Goal: Obtain resource: Obtain resource

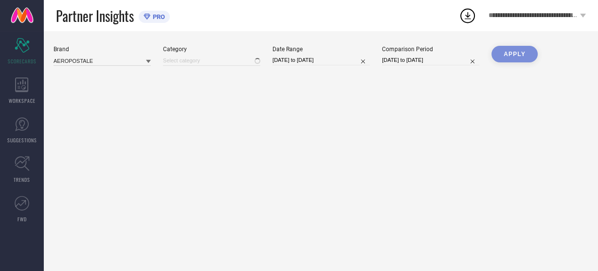
type input "All"
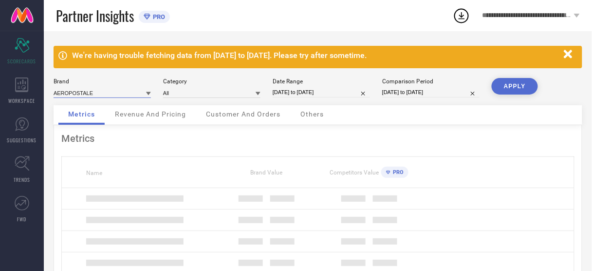
click at [95, 95] on input at bounding box center [102, 93] width 97 height 10
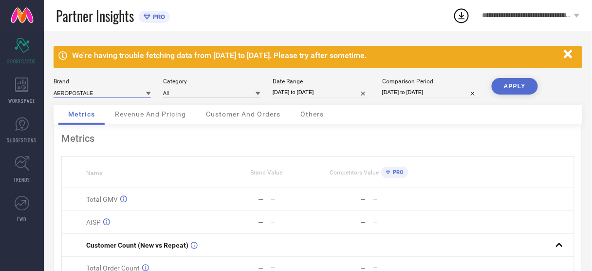
click at [95, 94] on input at bounding box center [102, 93] width 97 height 10
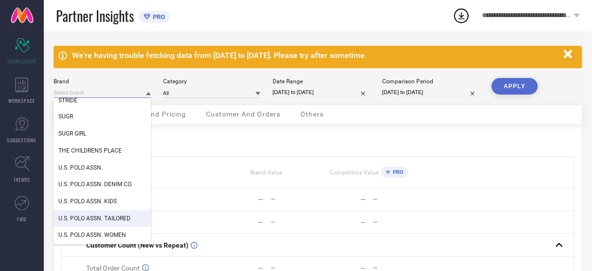
scroll to position [117, 0]
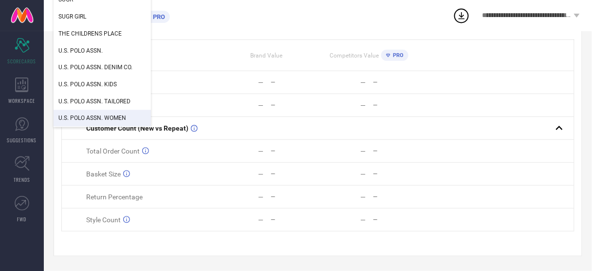
click at [112, 117] on span "U.S. POLO ASSN. WOMEN" at bounding box center [92, 118] width 68 height 7
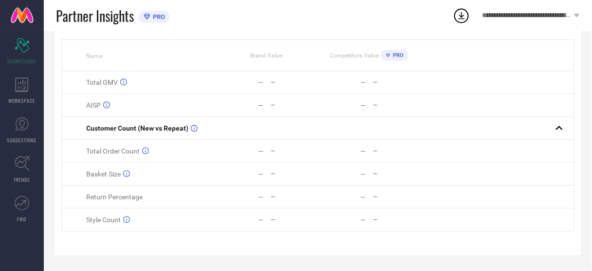
type input "All"
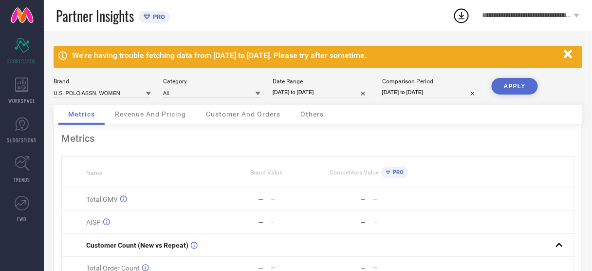
select select "7"
select select "2025"
select select "8"
select select "2025"
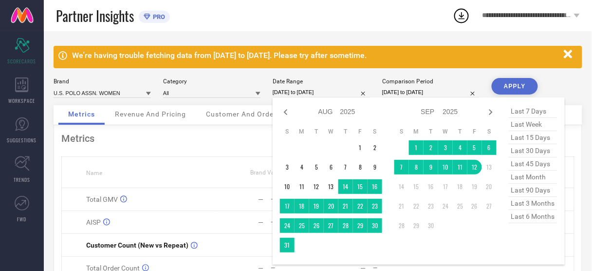
click at [296, 88] on input "[DATE] to [DATE]" at bounding box center [320, 92] width 97 height 10
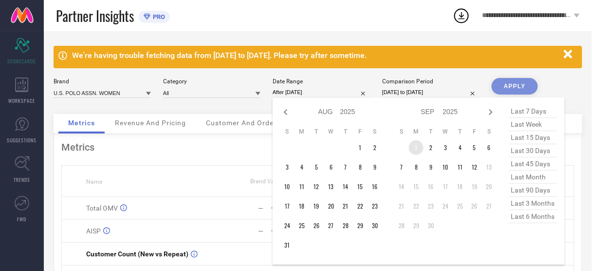
click at [415, 147] on td "1" at bounding box center [416, 147] width 15 height 15
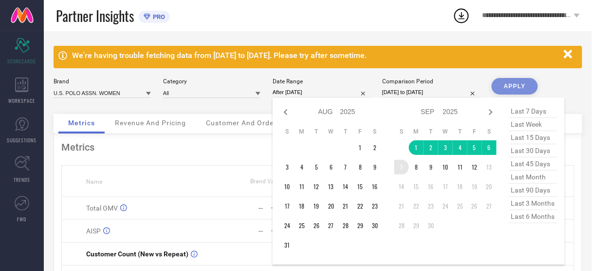
type input "[DATE] to [DATE]"
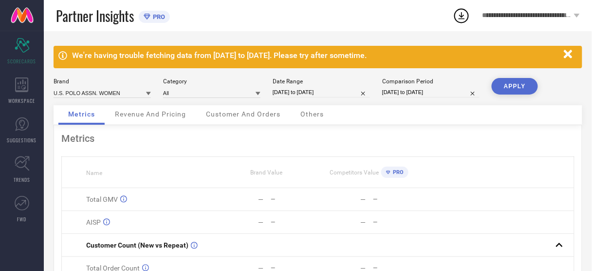
select select "7"
select select "2024"
select select "8"
select select "2024"
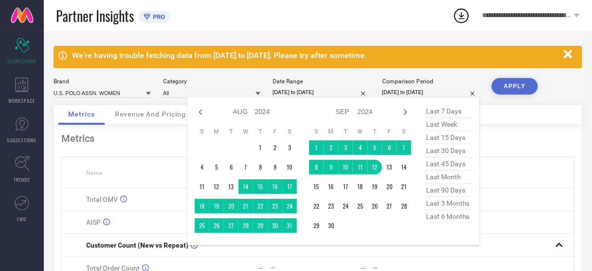
click at [416, 91] on input "[DATE] to [DATE]" at bounding box center [430, 92] width 97 height 10
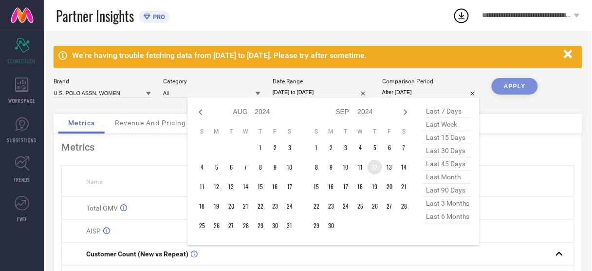
click at [375, 166] on td "12" at bounding box center [374, 167] width 15 height 15
type input "[DATE] to [DATE]"
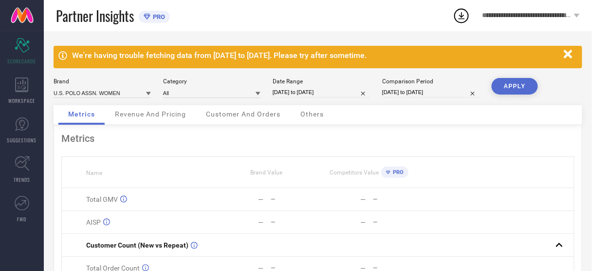
click at [512, 90] on button "APPLY" at bounding box center [514, 86] width 46 height 17
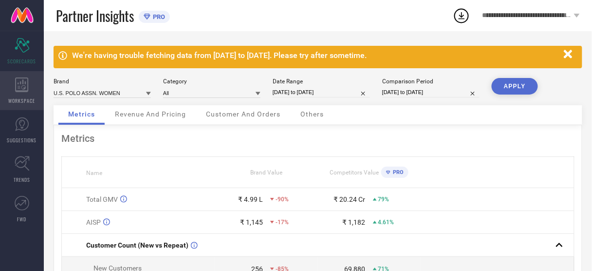
click at [17, 91] on icon at bounding box center [21, 84] width 13 height 15
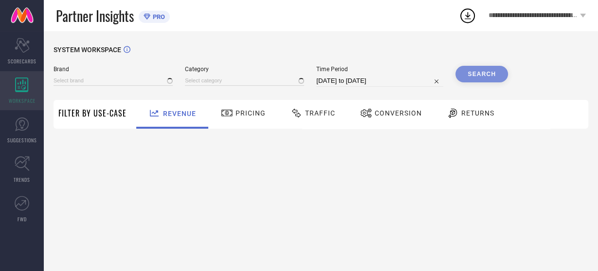
type input "AEROPOSTALE"
type input "All"
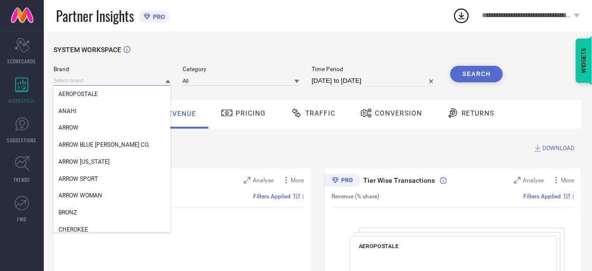
click at [126, 79] on input at bounding box center [112, 80] width 117 height 10
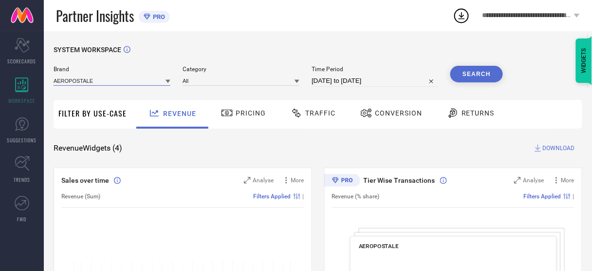
click at [126, 79] on input at bounding box center [112, 80] width 117 height 10
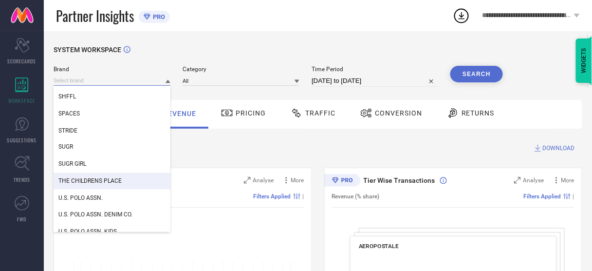
scroll to position [445, 0]
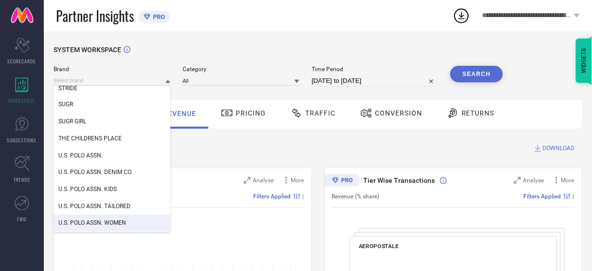
click at [92, 225] on span "U.S. POLO ASSN. WOMEN" at bounding box center [92, 222] width 68 height 7
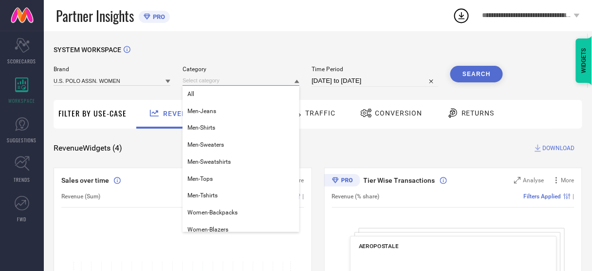
click at [244, 82] on input at bounding box center [240, 80] width 117 height 10
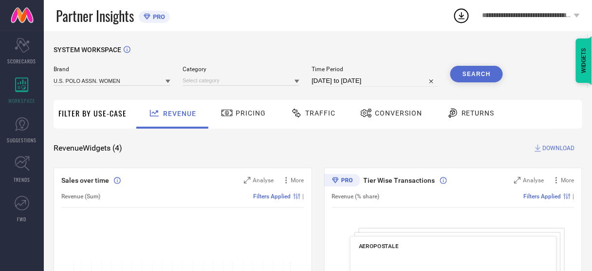
click at [138, 87] on div "Brand U.S. POLO ASSN. WOMEN Category Time Period [DATE] to [DATE] Search" at bounding box center [278, 80] width 449 height 29
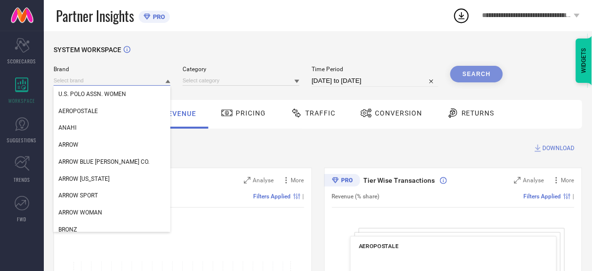
click at [133, 84] on input at bounding box center [112, 80] width 117 height 10
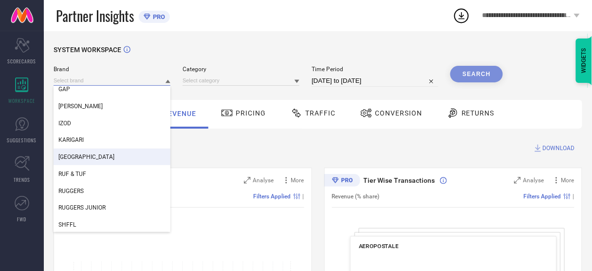
scroll to position [210, 0]
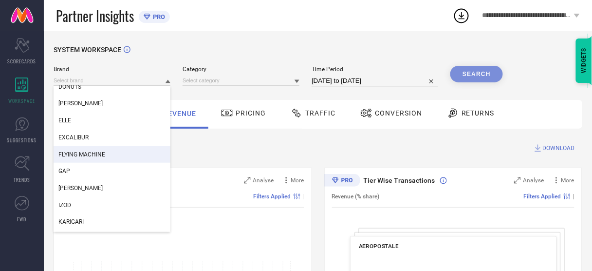
click at [120, 155] on div "FLYING MACHINE" at bounding box center [112, 154] width 117 height 17
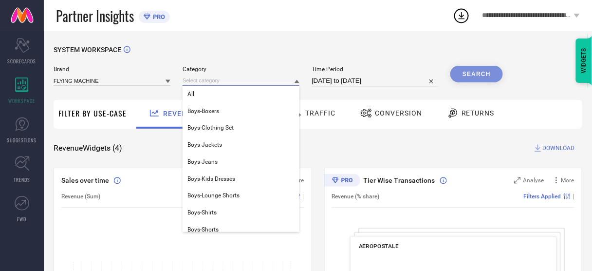
click at [228, 86] on div "All Boys-Boxers Boys-Clothing Set Boys-Jackets Boys-Jeans Boys-Kids Dresses Boy…" at bounding box center [240, 80] width 117 height 10
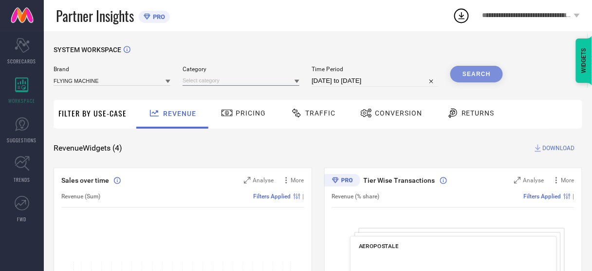
click at [228, 86] on input at bounding box center [240, 80] width 117 height 10
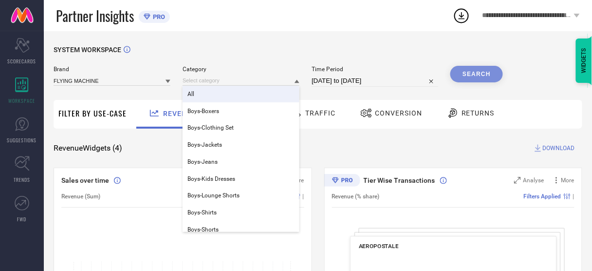
click at [215, 99] on div "All" at bounding box center [240, 94] width 117 height 17
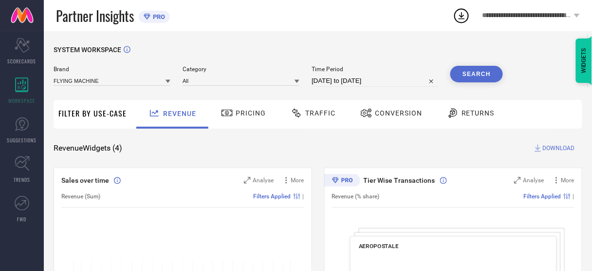
select select "7"
select select "2025"
select select "8"
select select "2025"
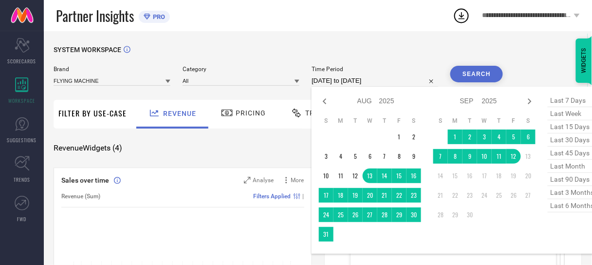
click at [330, 83] on input "[DATE] to [DATE]" at bounding box center [374, 81] width 127 height 12
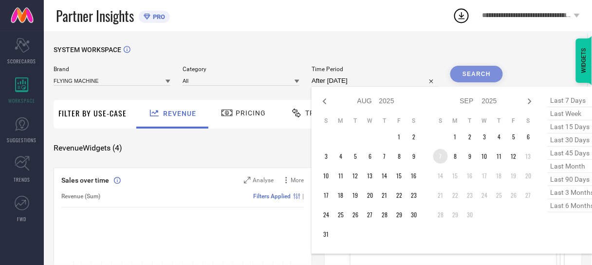
click at [439, 157] on td "7" at bounding box center [440, 156] width 15 height 15
type input "[DATE] to [DATE]"
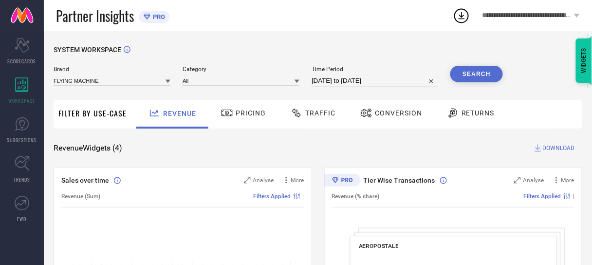
select select "8"
select select "2025"
select select "9"
select select "2025"
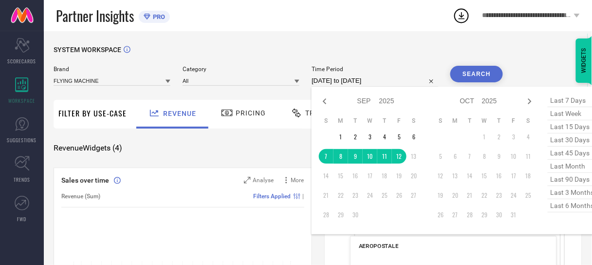
click at [380, 80] on input "[DATE] to [DATE]" at bounding box center [374, 81] width 127 height 12
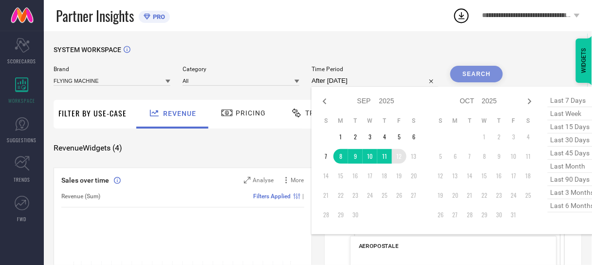
drag, startPoint x: 339, startPoint y: 157, endPoint x: 404, endPoint y: 159, distance: 65.7
click at [404, 159] on tr "7 8 9 10 11 12 13" at bounding box center [370, 156] width 102 height 15
type input "[DATE] to [DATE]"
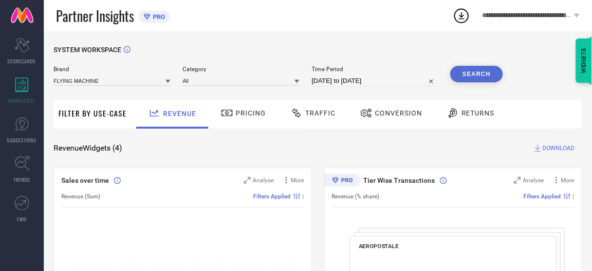
click at [472, 75] on button "Search" at bounding box center [476, 74] width 53 height 17
click at [375, 116] on span "Conversion" at bounding box center [398, 113] width 47 height 8
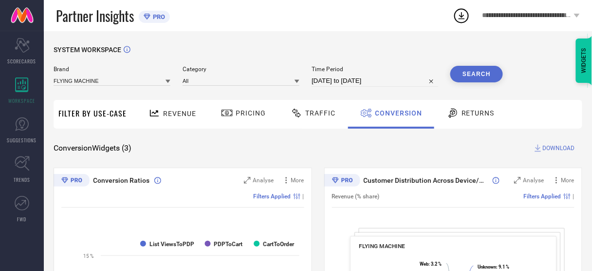
click at [554, 146] on span "DOWNLOAD" at bounding box center [558, 148] width 32 height 10
